Goal: Navigation & Orientation: Find specific page/section

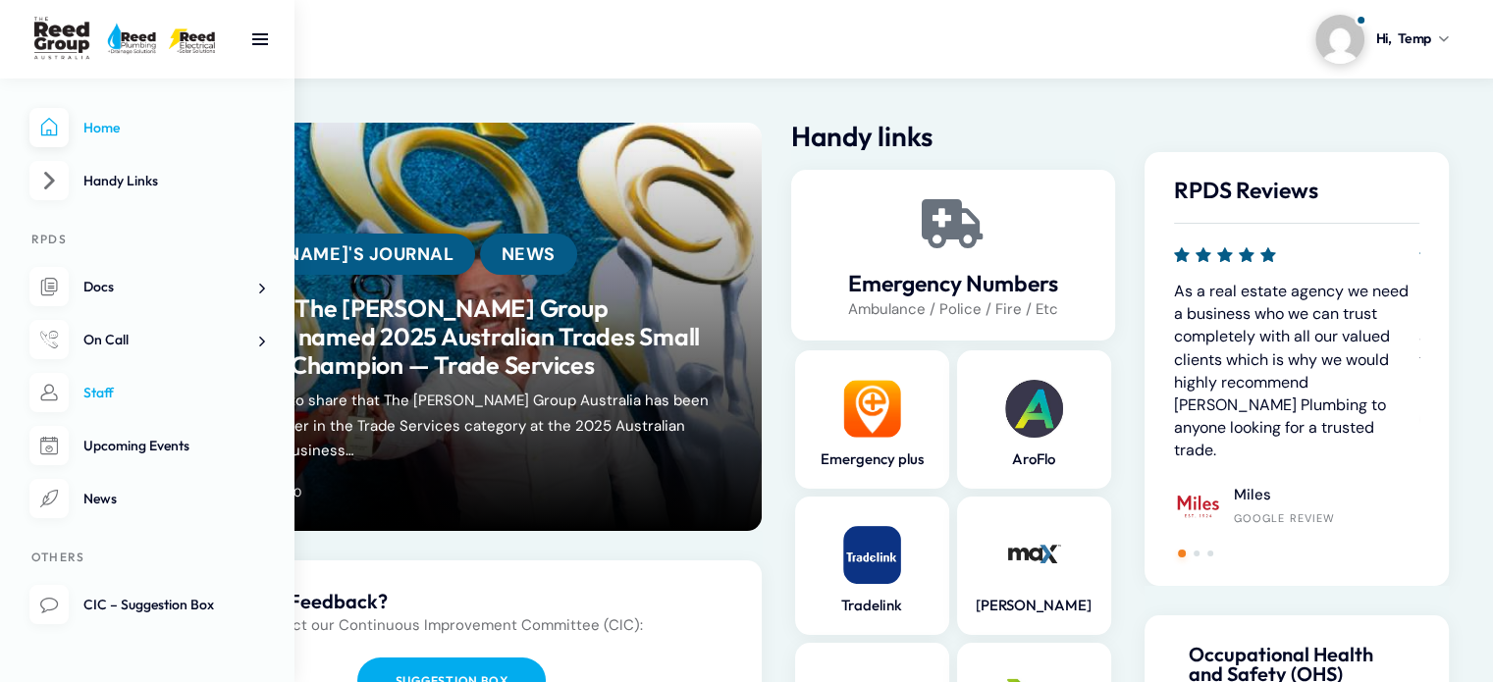
click at [85, 392] on span "Staff" at bounding box center [98, 393] width 30 height 18
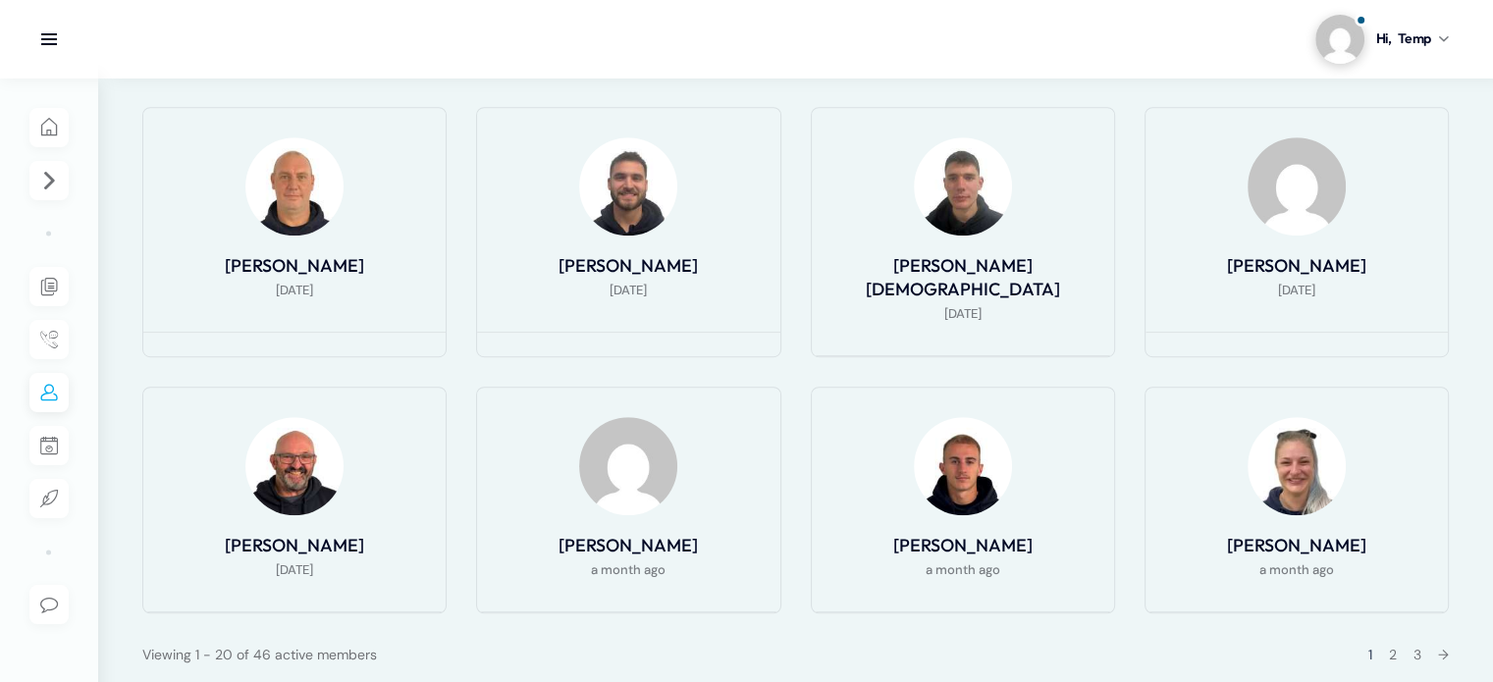
scroll to position [1177, 0]
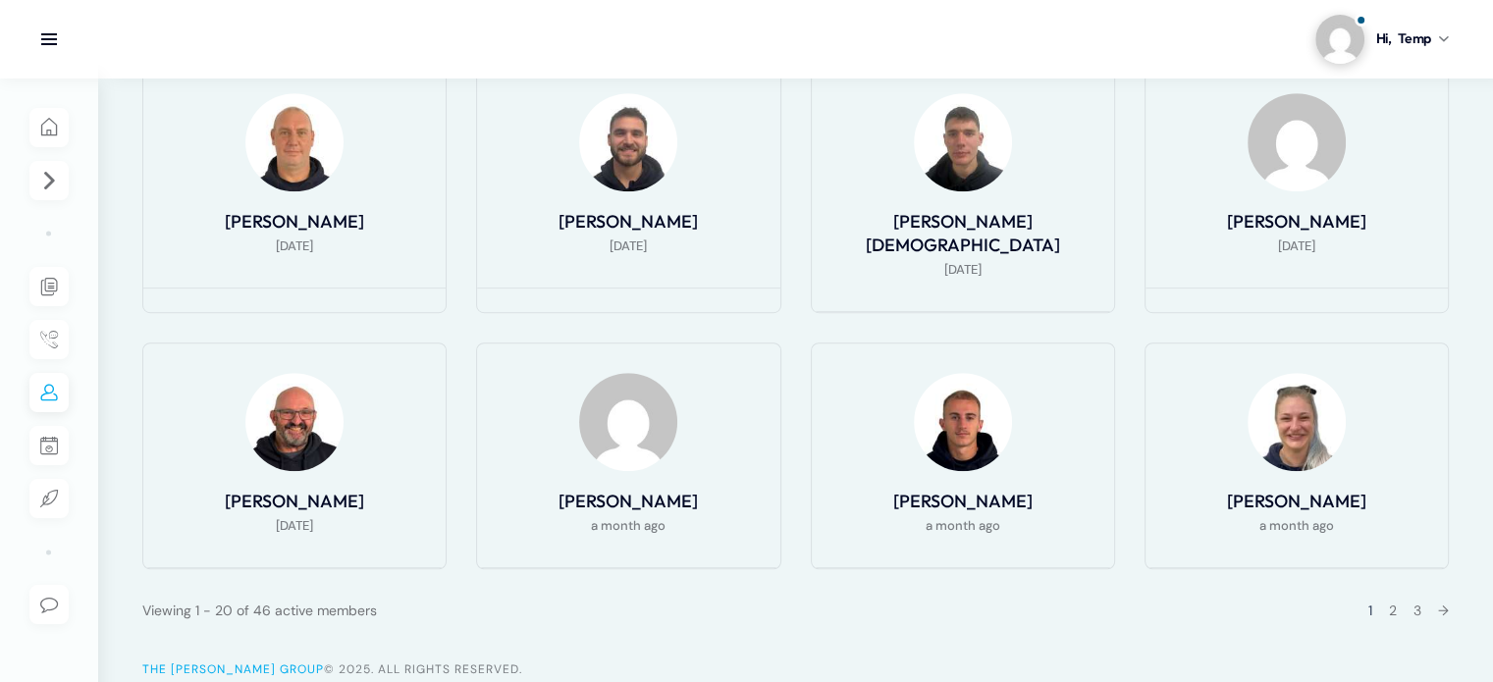
drag, startPoint x: 251, startPoint y: 584, endPoint x: 373, endPoint y: 579, distance: 121.8
click at [373, 599] on div "Viewing 1 - 20 of 46 active members" at bounding box center [259, 611] width 235 height 24
click at [1389, 602] on link "2" at bounding box center [1393, 611] width 8 height 18
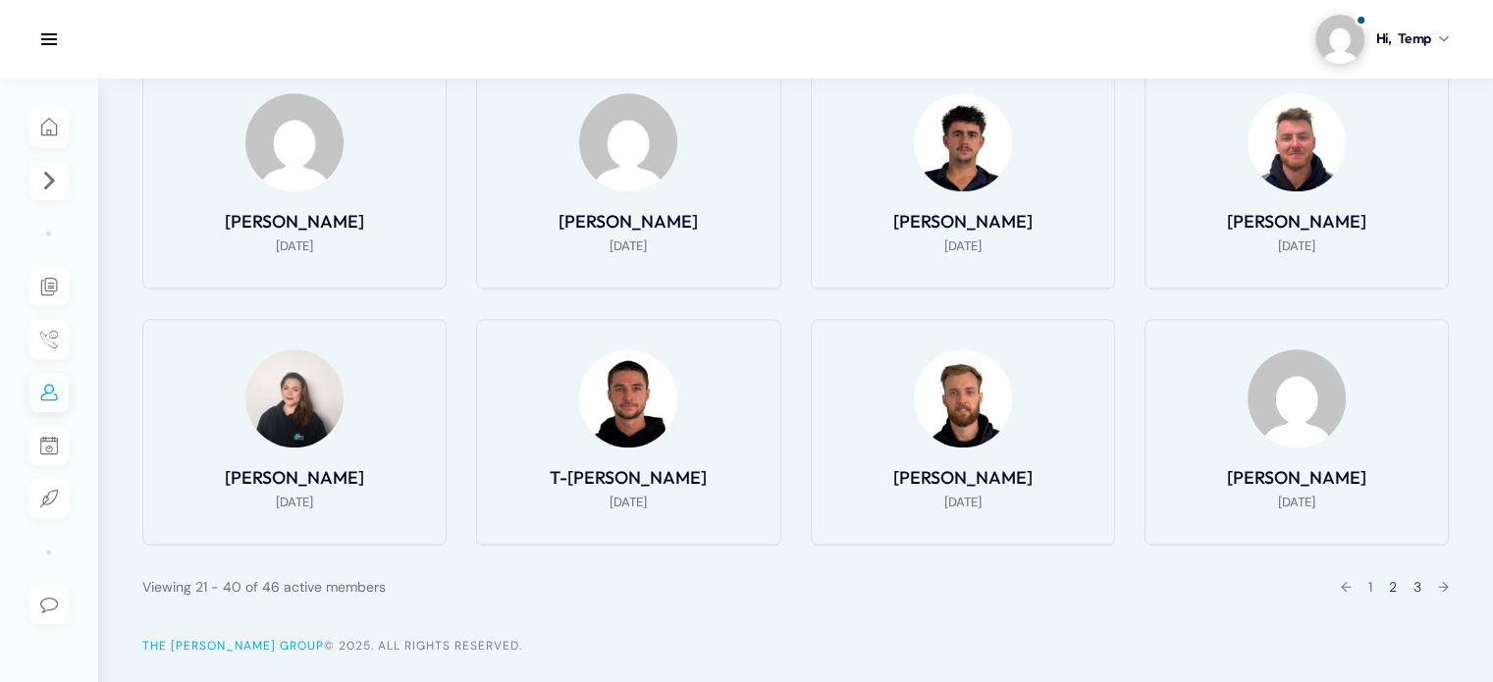
click at [1413, 582] on link "3" at bounding box center [1417, 587] width 8 height 18
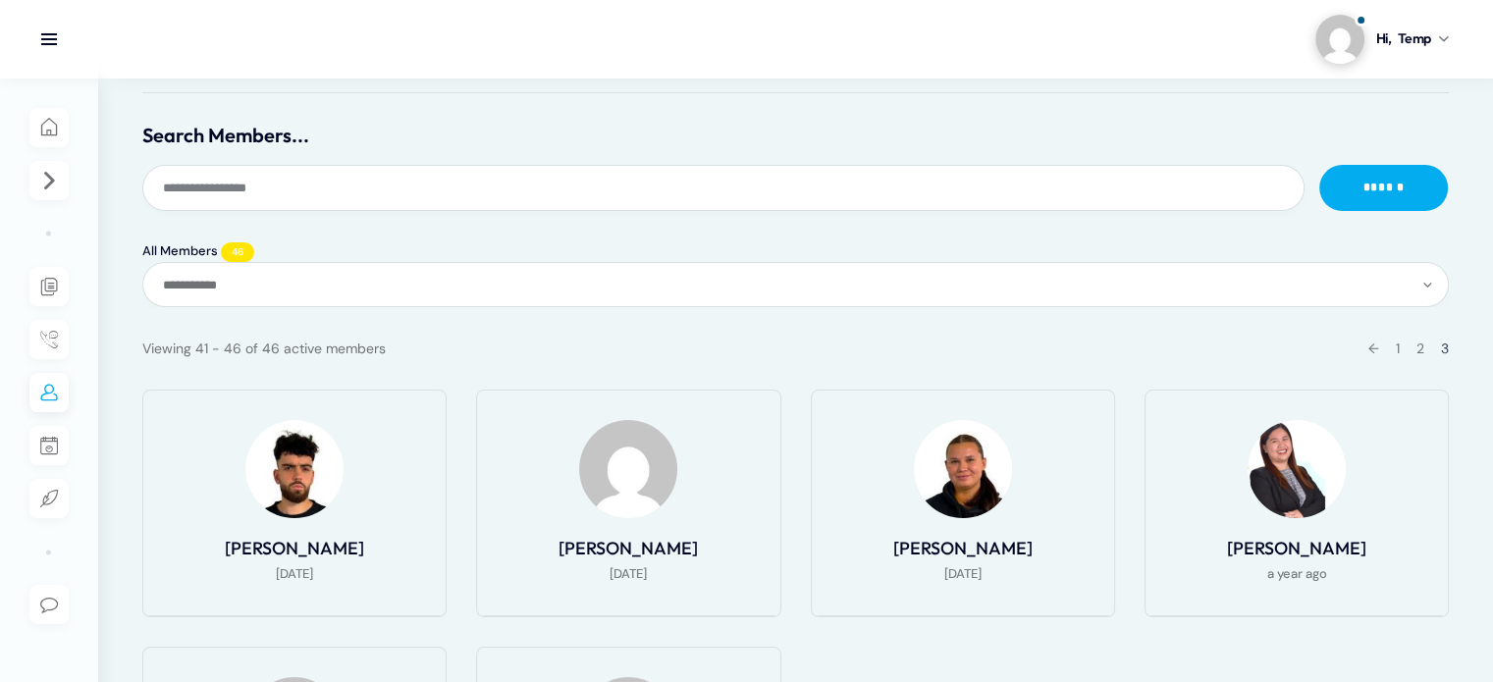
scroll to position [0, 0]
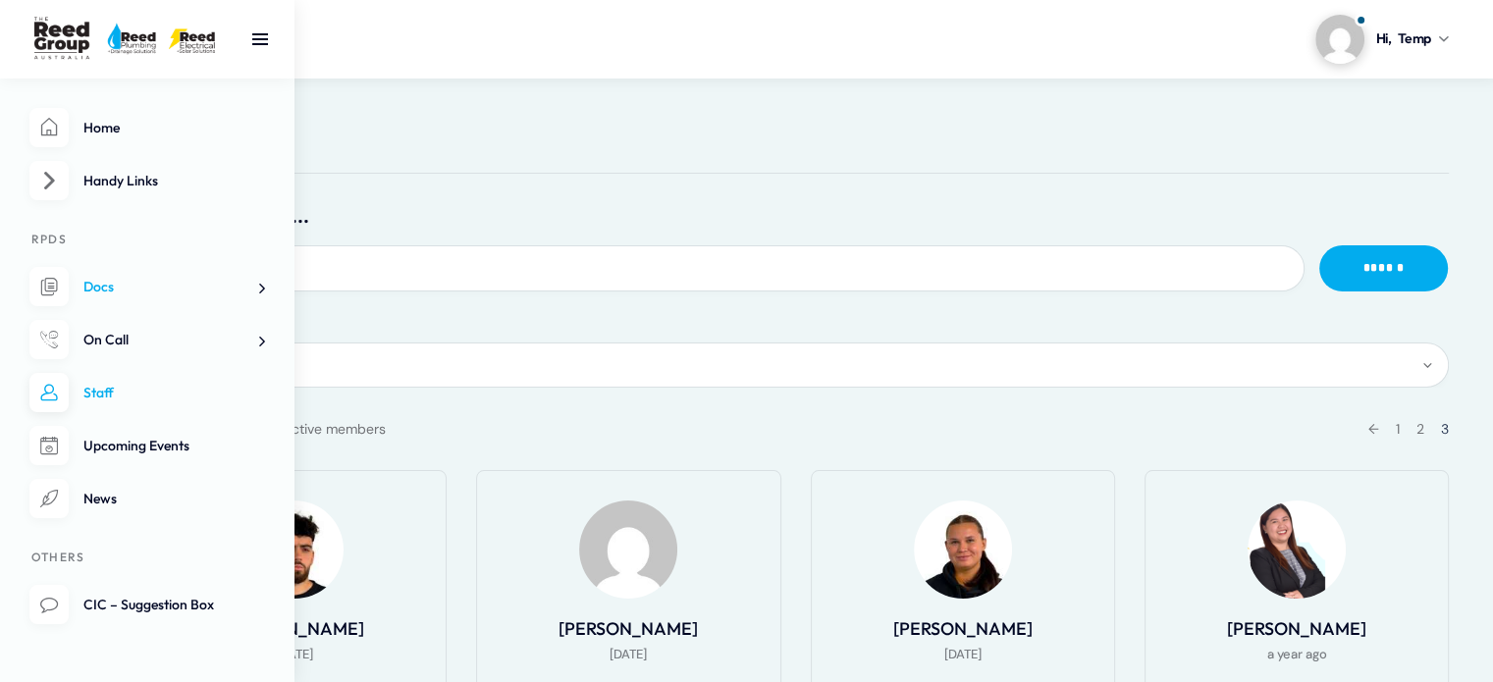
click at [138, 287] on link "Docs" at bounding box center [147, 287] width 236 height 40
